Goal: Transaction & Acquisition: Purchase product/service

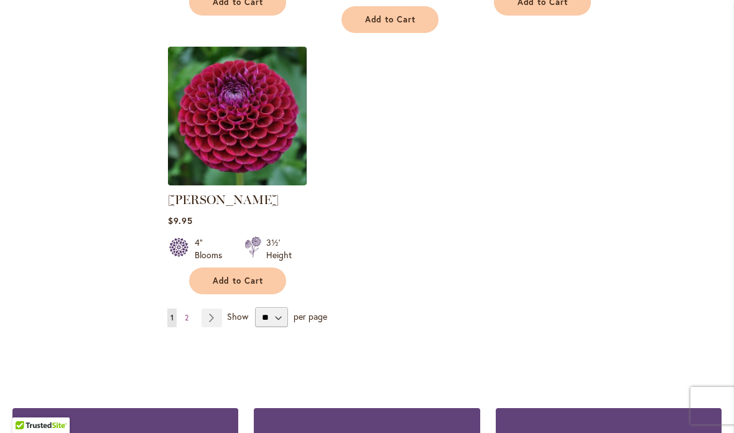
scroll to position [1531, 0]
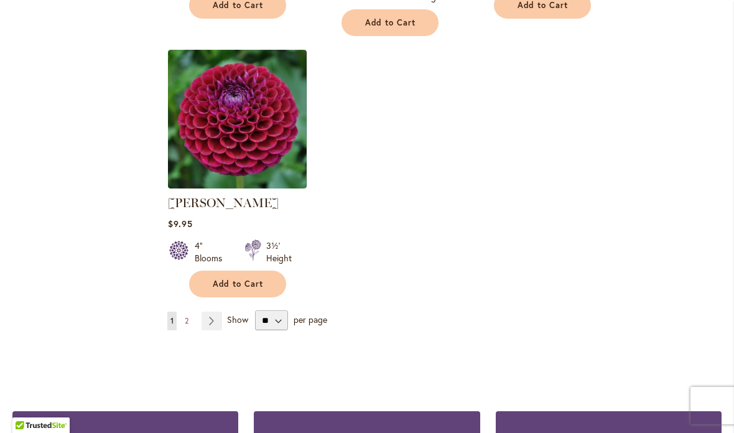
click at [213, 311] on link "Page Next" at bounding box center [211, 320] width 21 height 19
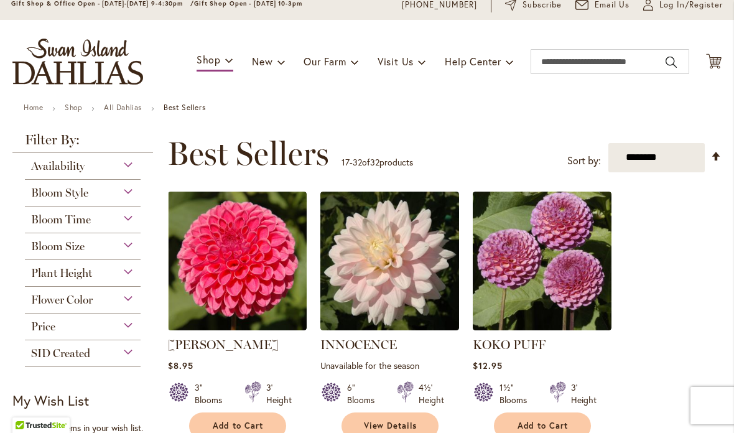
scroll to position [53, 0]
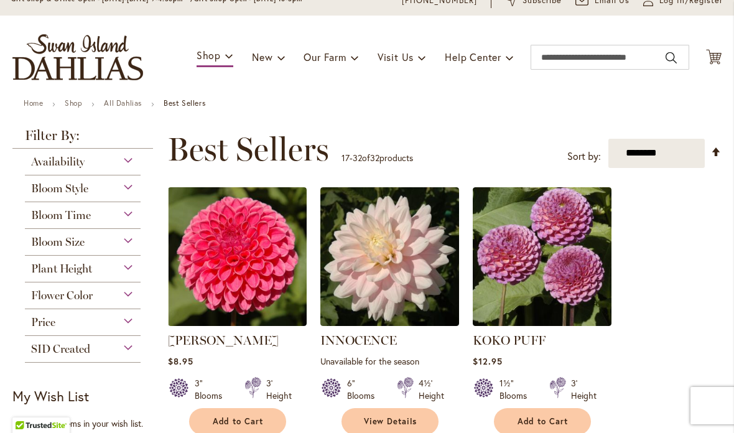
click at [126, 275] on div "Plant Height" at bounding box center [83, 266] width 116 height 20
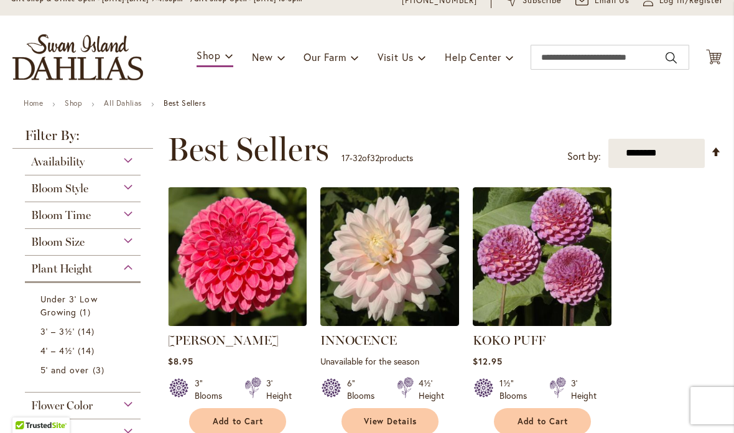
click at [93, 372] on span "3 items" at bounding box center [100, 369] width 15 height 13
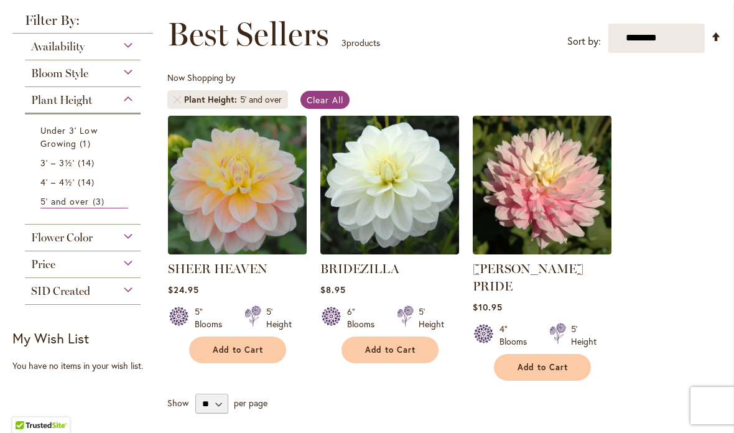
scroll to position [170, 0]
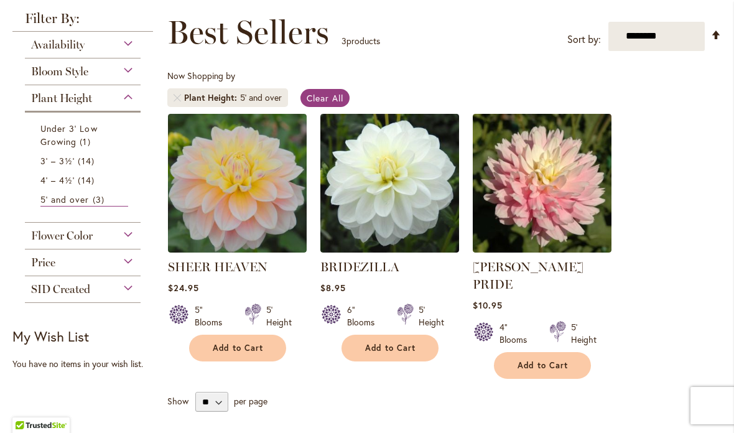
click at [125, 296] on div "SID Created" at bounding box center [83, 286] width 116 height 20
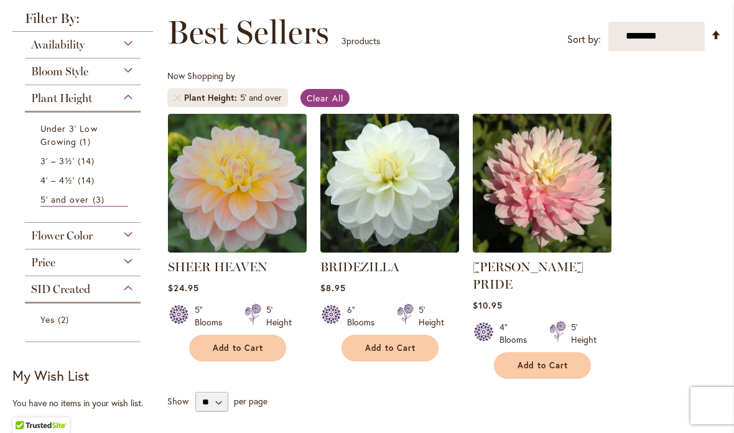
click at [73, 323] on link "Yes 2 items" at bounding box center [84, 319] width 88 height 13
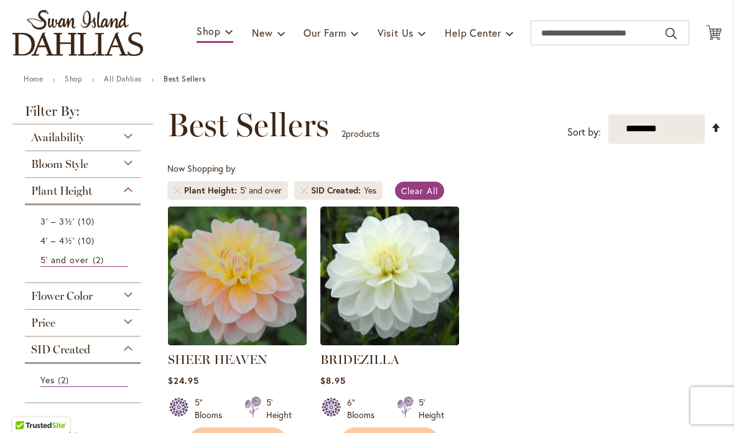
scroll to position [78, 0]
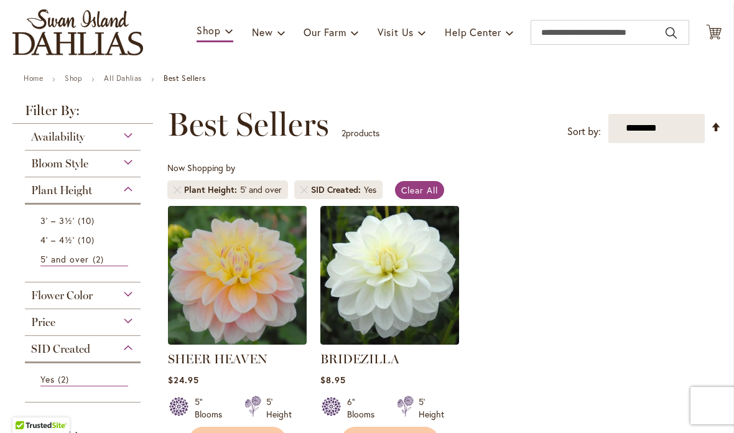
click at [125, 298] on div "Flower Color" at bounding box center [83, 292] width 116 height 20
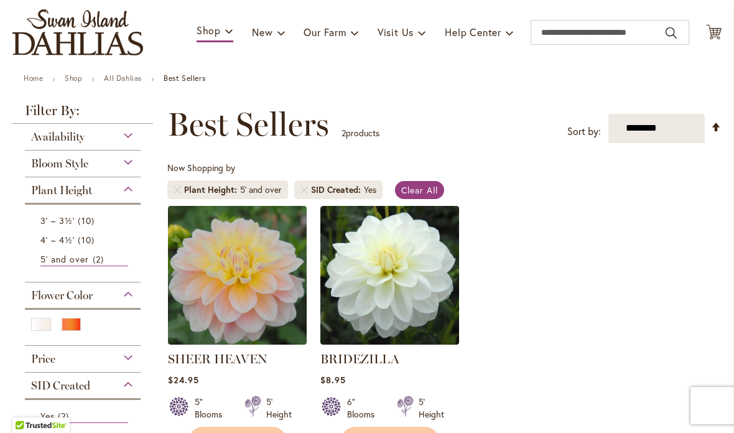
click at [137, 142] on div "Availability" at bounding box center [83, 134] width 116 height 20
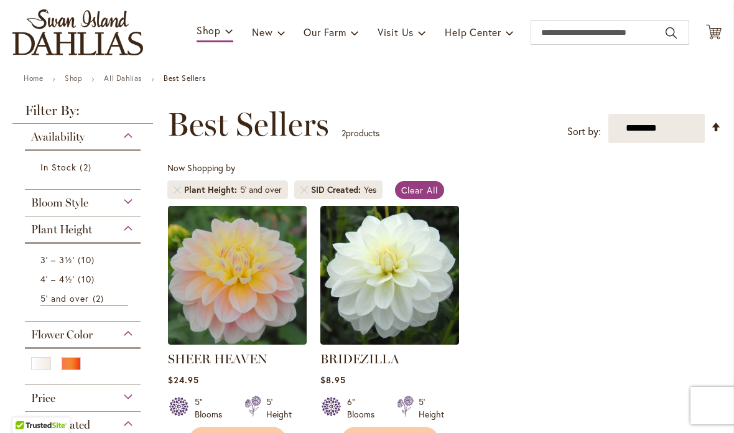
click at [133, 210] on div "Bloom Style" at bounding box center [83, 200] width 116 height 20
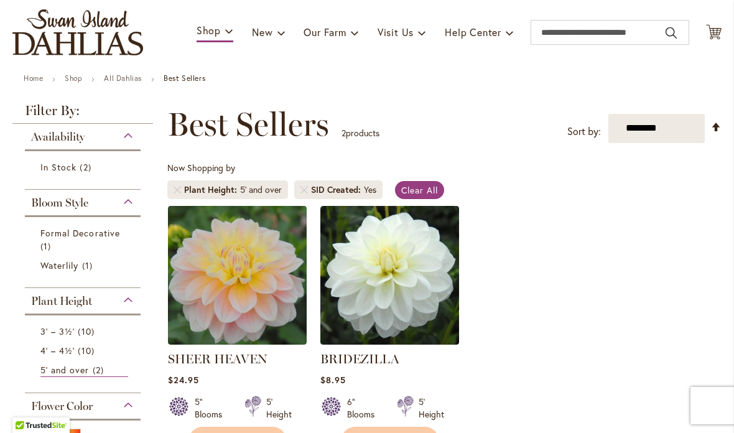
click at [139, 209] on div "Bloom Style" at bounding box center [83, 200] width 116 height 20
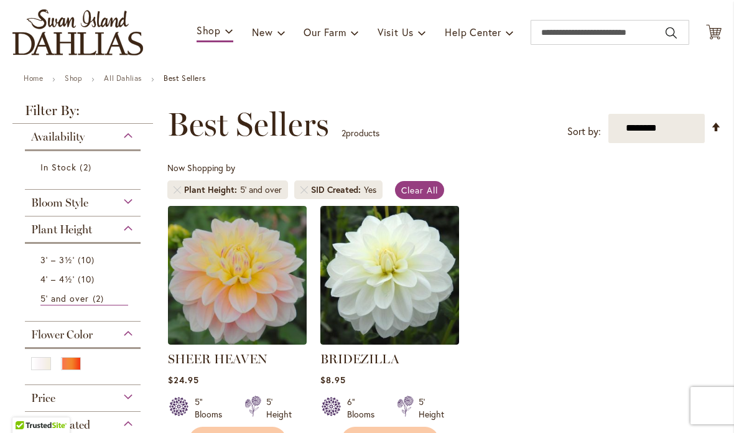
click at [82, 285] on span "10 items" at bounding box center [87, 278] width 19 height 13
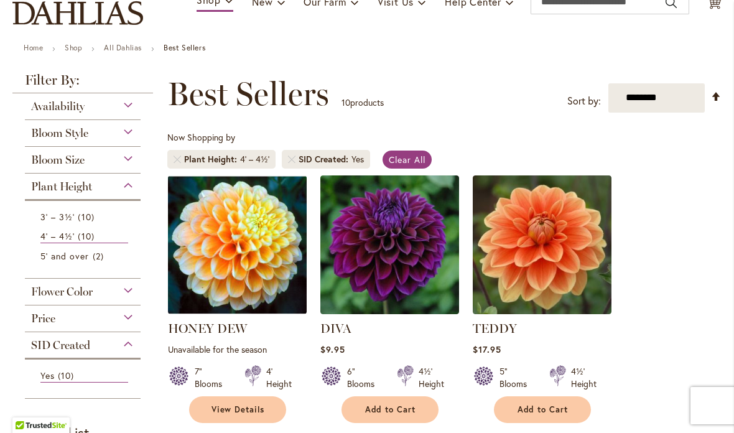
scroll to position [110, 0]
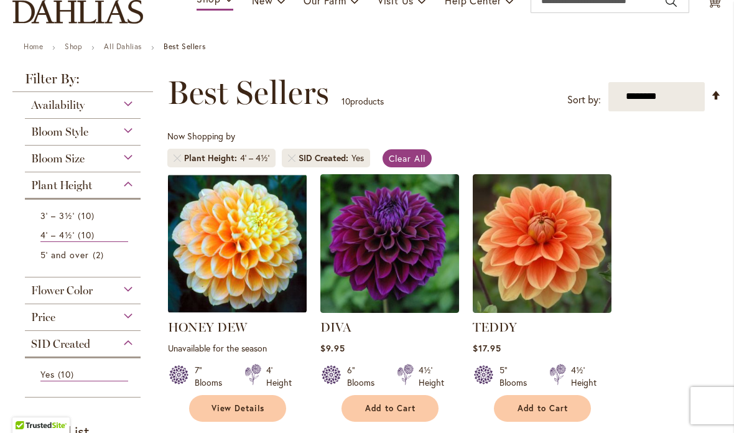
click at [292, 159] on link "Remove SID Created Yes" at bounding box center [291, 157] width 7 height 7
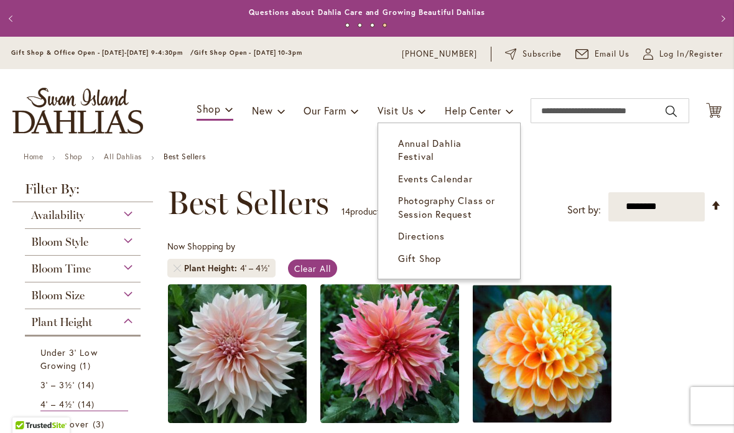
click at [430, 228] on link "Directions" at bounding box center [449, 236] width 142 height 22
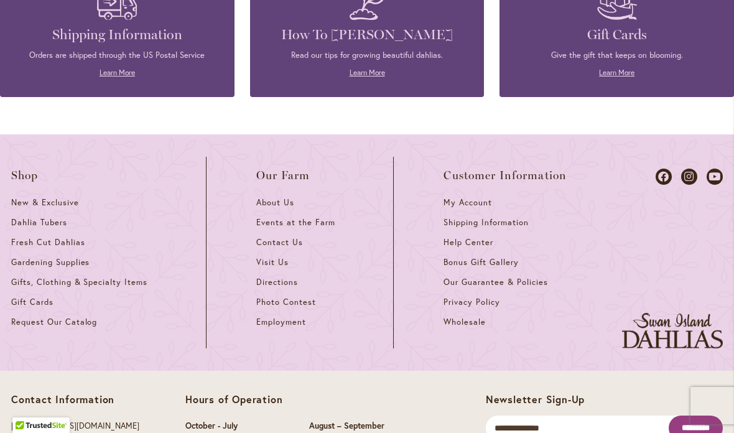
scroll to position [1130, 0]
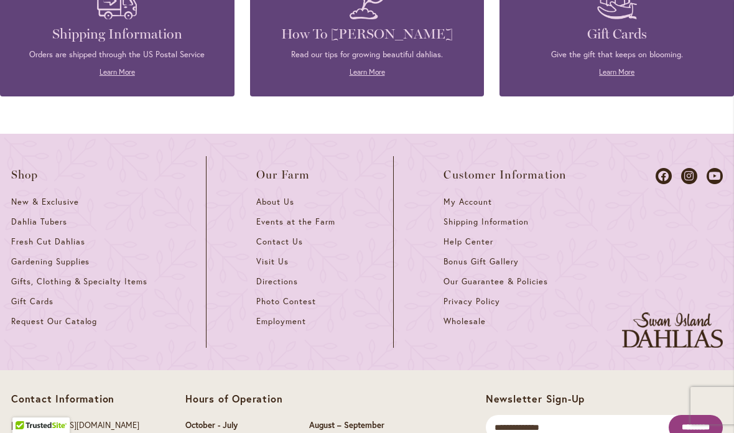
click at [686, 174] on icon at bounding box center [689, 176] width 16 height 16
